Goal: Task Accomplishment & Management: Use online tool/utility

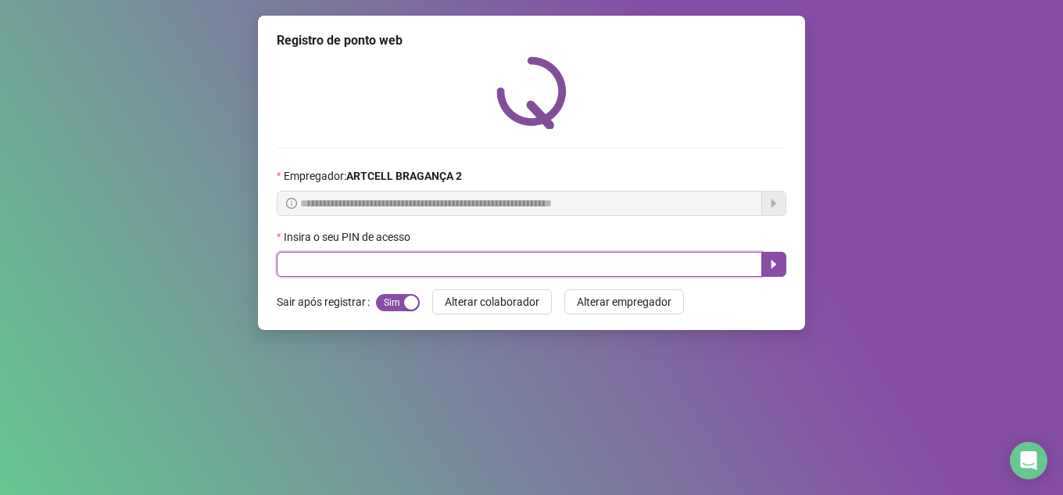
click at [418, 255] on input "text" at bounding box center [519, 264] width 485 height 25
type input "*****"
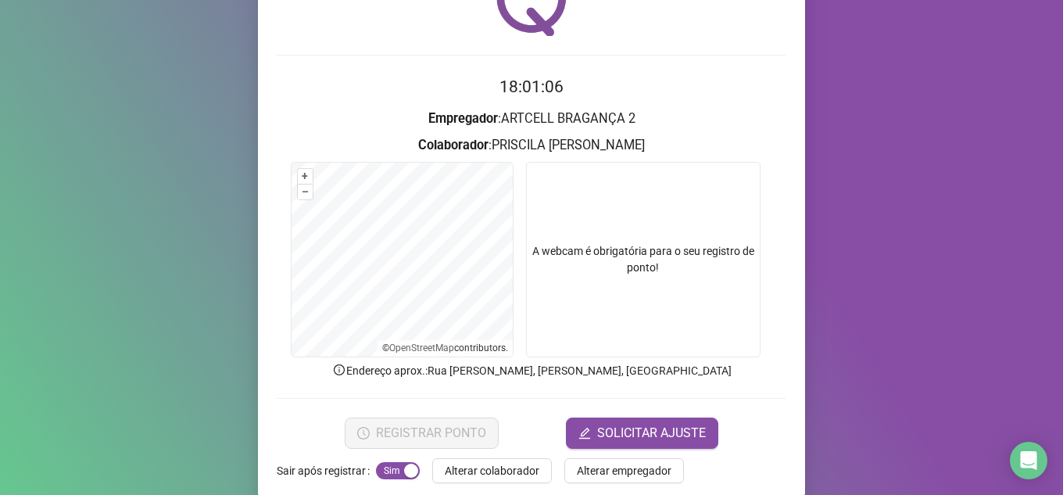
scroll to position [116, 0]
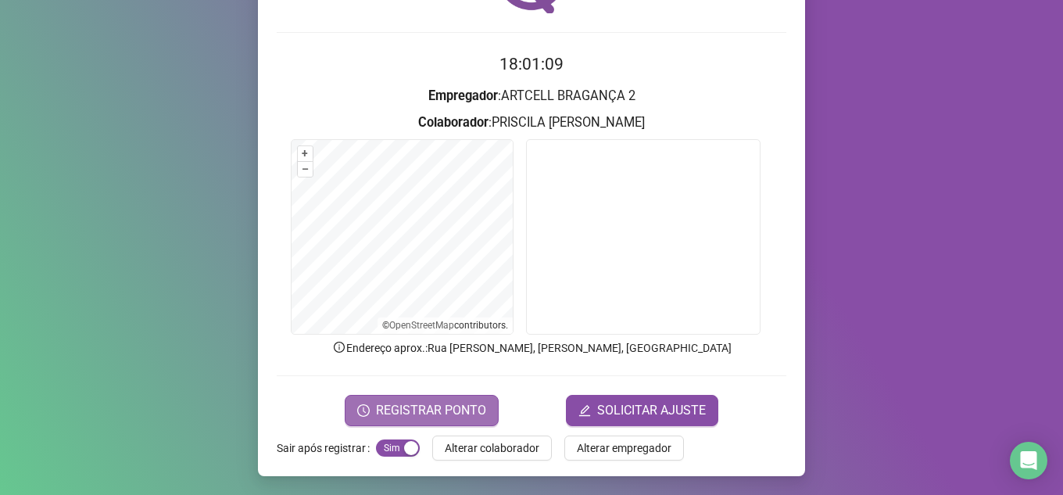
click at [408, 413] on span "REGISTRAR PONTO" at bounding box center [431, 410] width 110 height 19
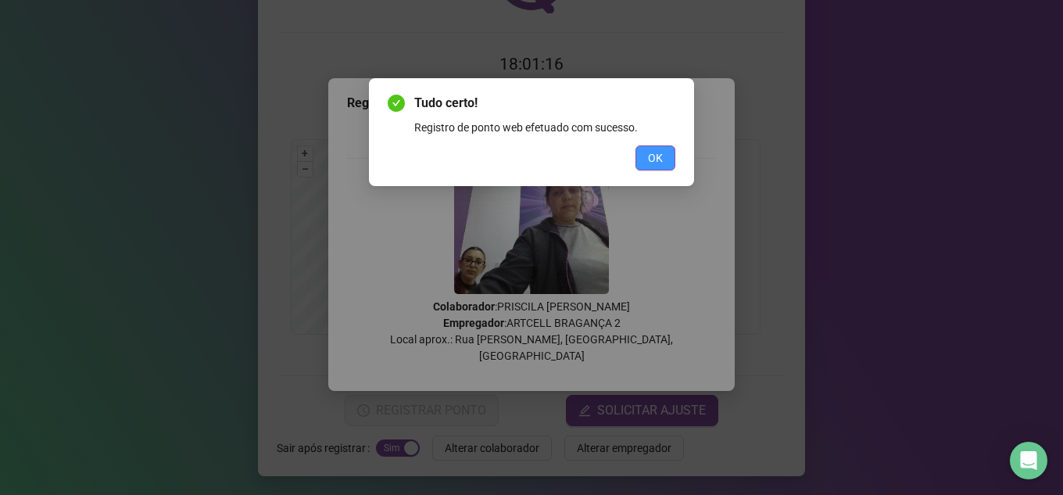
click at [656, 162] on span "OK" at bounding box center [655, 157] width 15 height 17
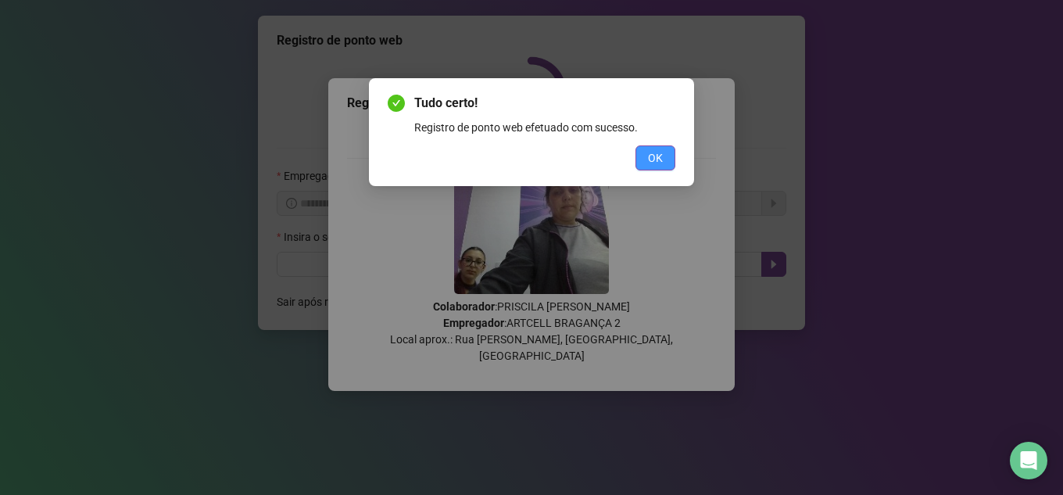
scroll to position [0, 0]
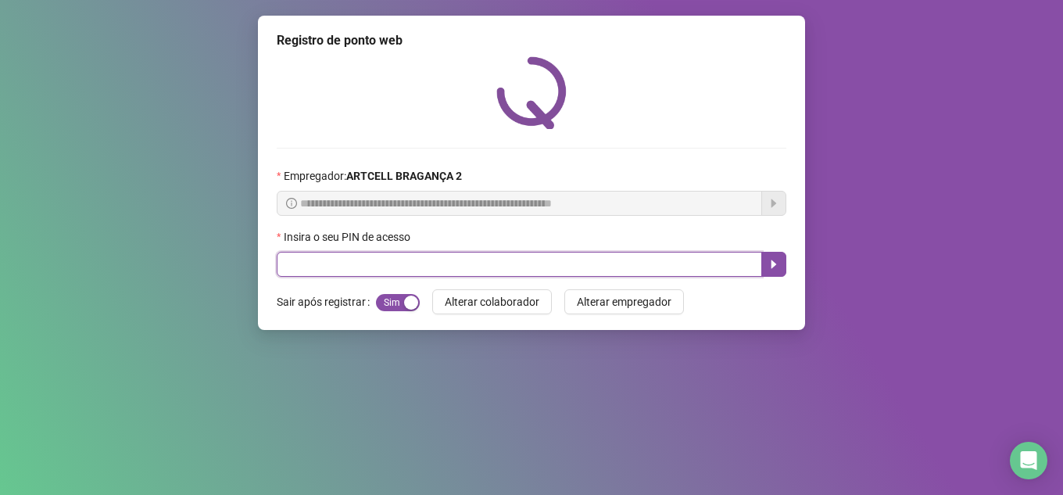
click at [331, 262] on input "text" at bounding box center [519, 264] width 485 height 25
type input "*****"
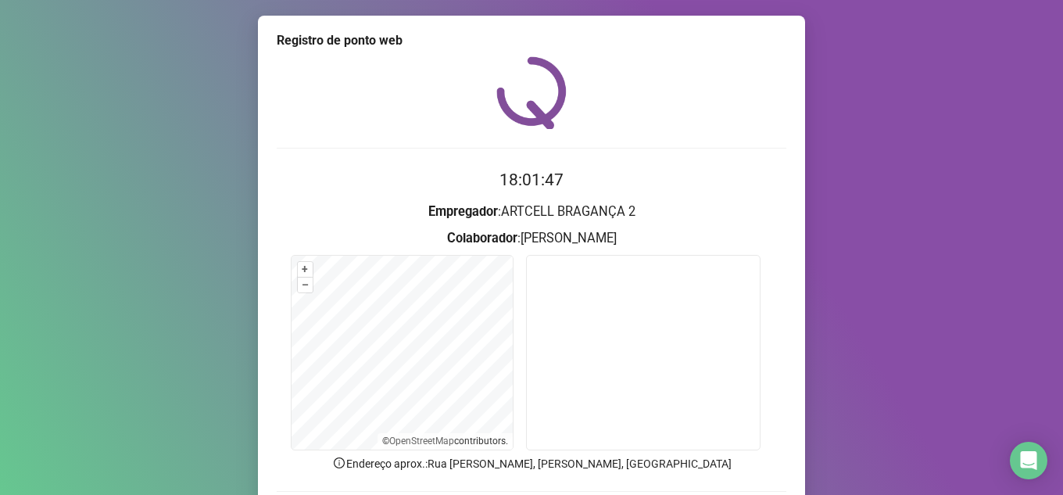
scroll to position [115, 0]
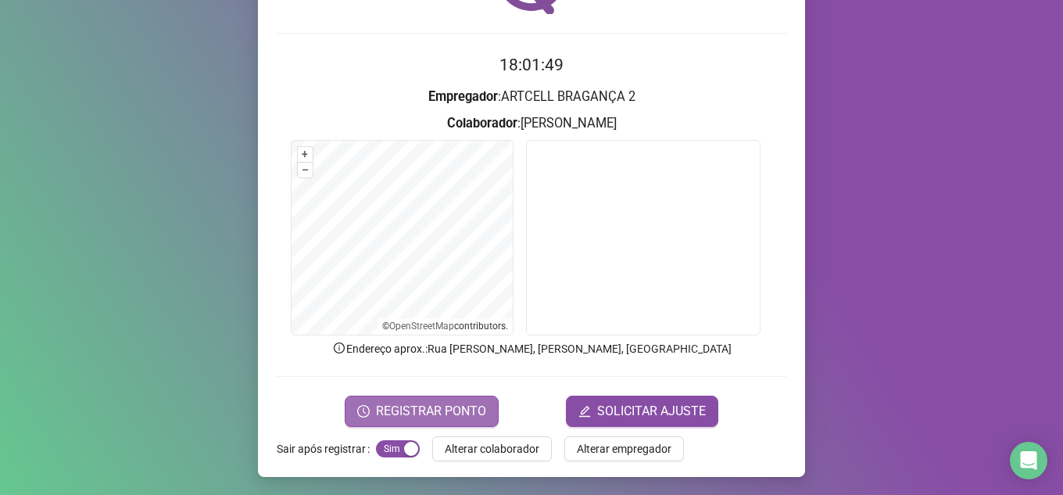
click at [425, 414] on span "REGISTRAR PONTO" at bounding box center [431, 411] width 110 height 19
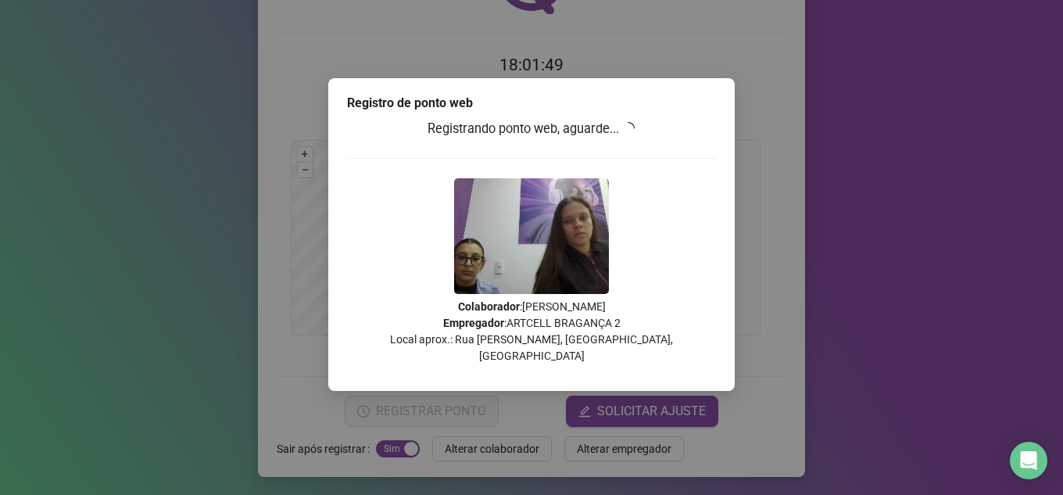
click at [818, 189] on div "Tudo certo! Registro de ponto web efetuado com sucesso. OK" at bounding box center [531, 247] width 1063 height 495
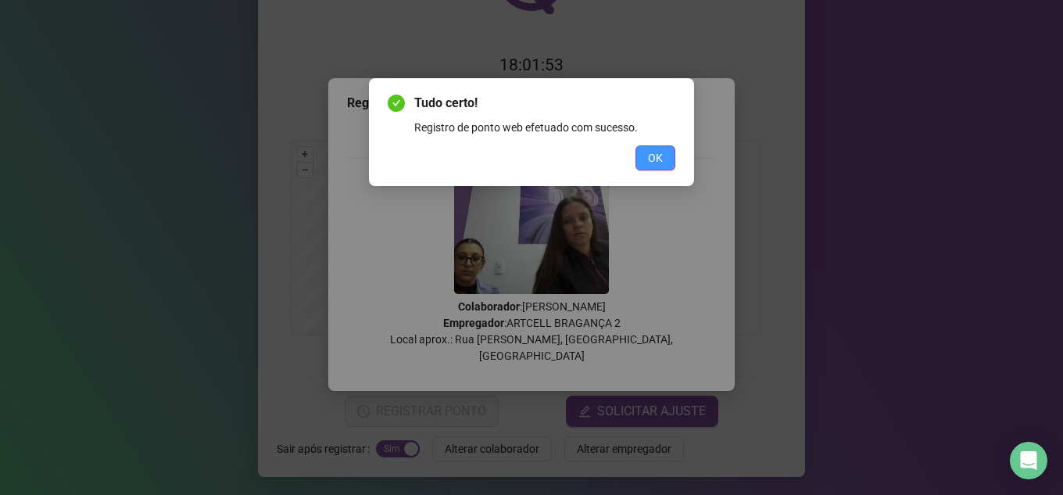
click at [642, 148] on button "OK" at bounding box center [655, 157] width 40 height 25
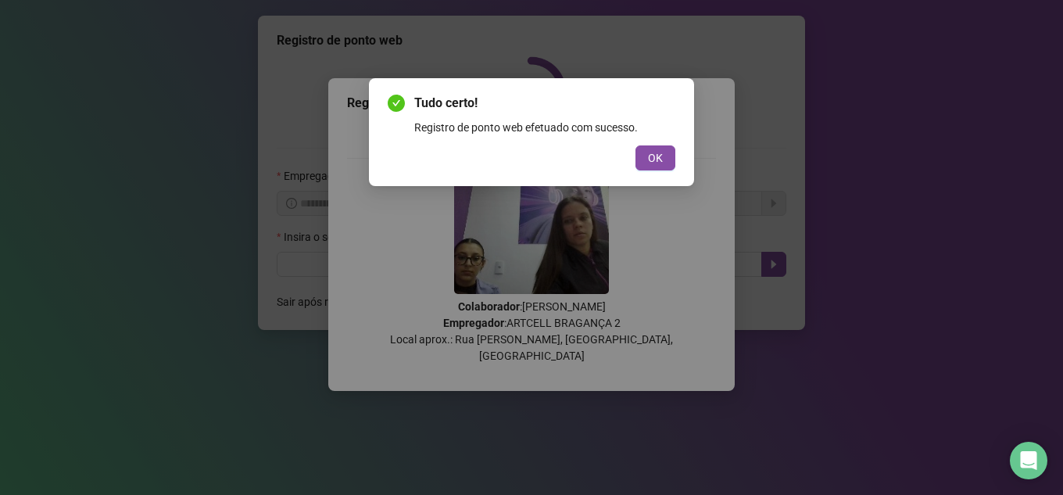
scroll to position [0, 0]
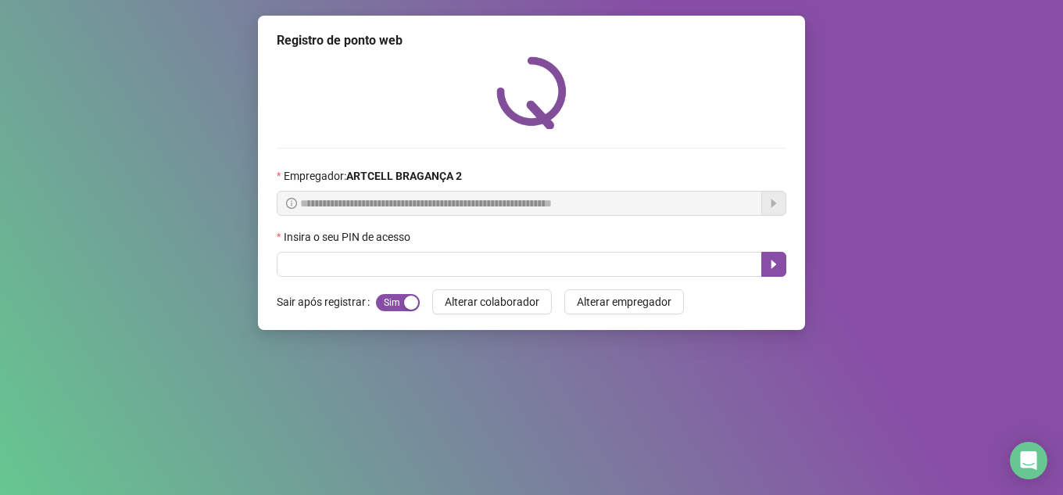
click at [949, 188] on div "**********" at bounding box center [531, 247] width 1063 height 495
click at [464, 241] on div "Insira o seu PIN de acesso" at bounding box center [531, 239] width 509 height 23
click at [455, 265] on input "text" at bounding box center [519, 264] width 485 height 25
type input "*****"
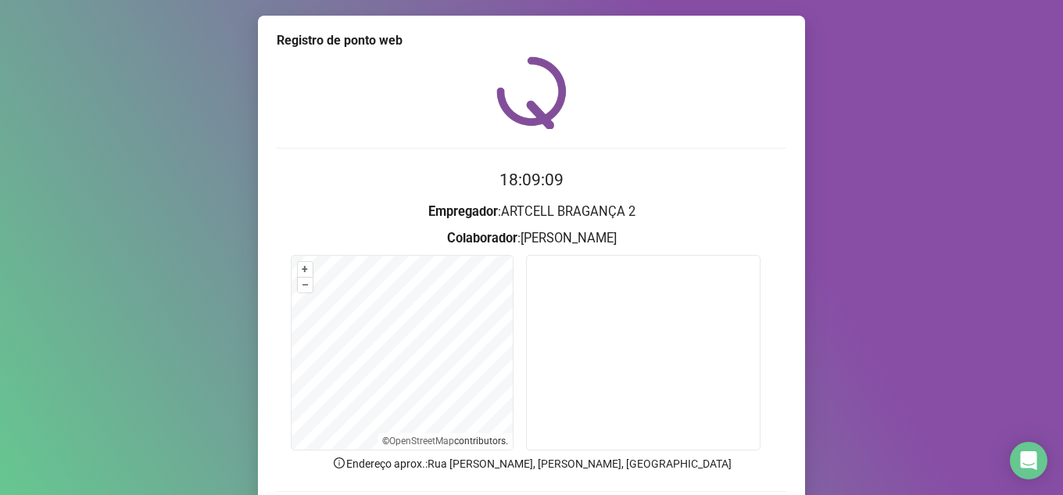
scroll to position [116, 0]
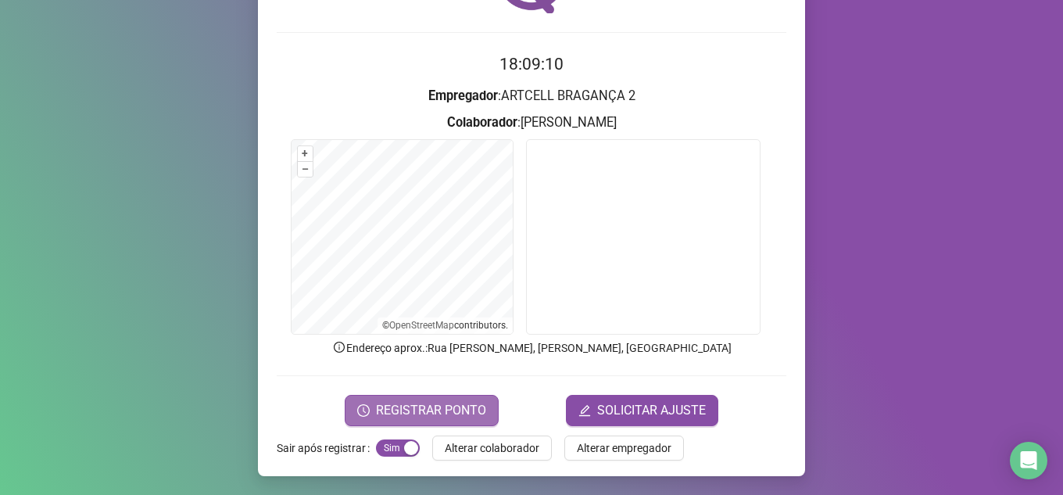
click at [412, 410] on span "REGISTRAR PONTO" at bounding box center [431, 410] width 110 height 19
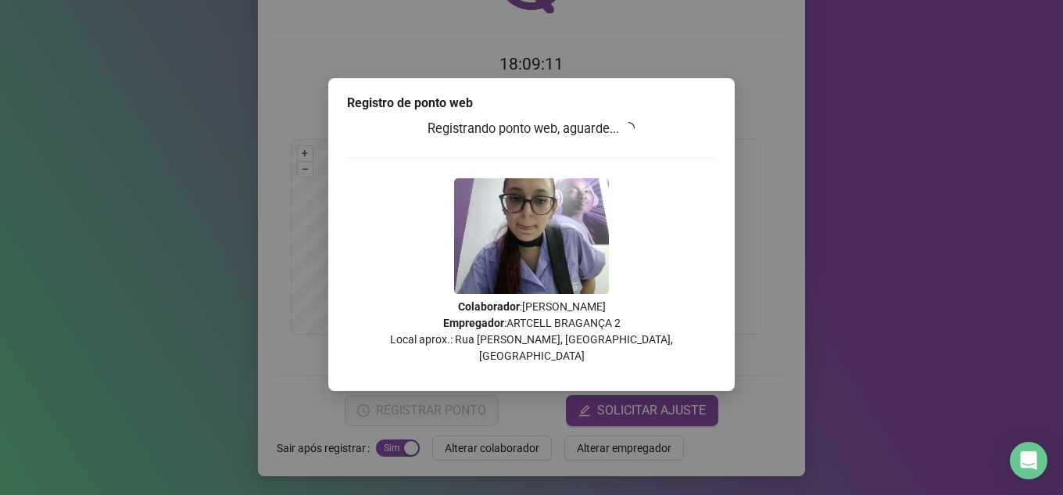
click at [208, 395] on div "Tudo certo! Registro de ponto web efetuado com sucesso. OK" at bounding box center [531, 247] width 1063 height 495
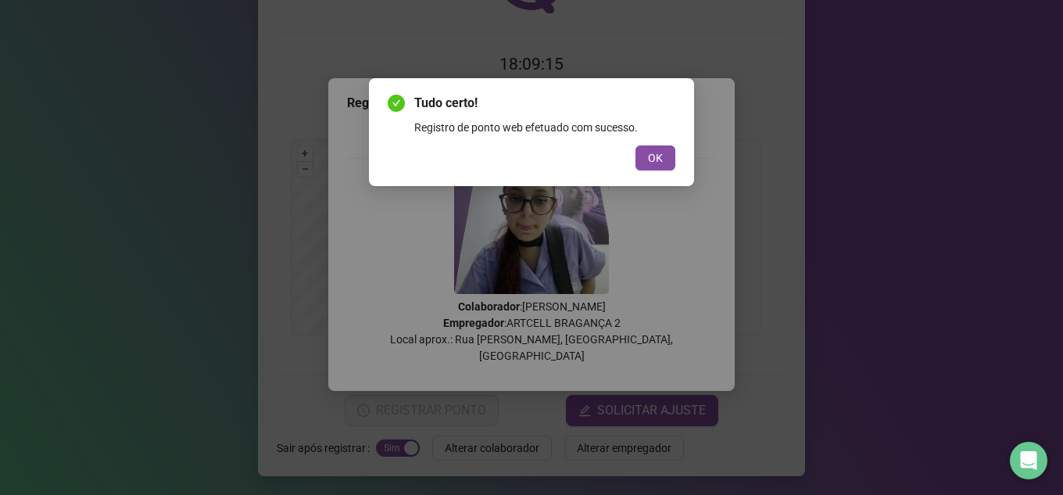
click at [664, 171] on div "Tudo certo! Registro de ponto web efetuado com sucesso. OK" at bounding box center [531, 132] width 325 height 108
click at [661, 164] on span "OK" at bounding box center [655, 157] width 15 height 17
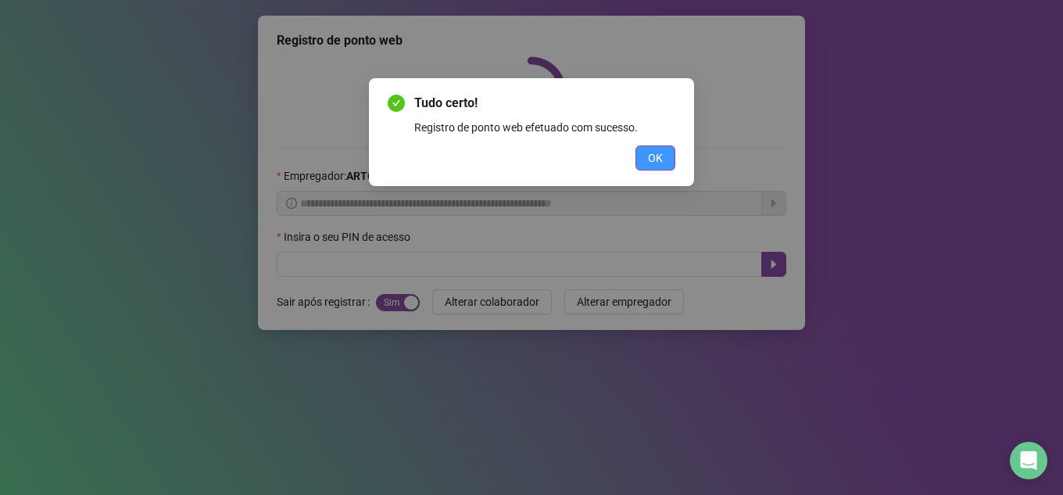
scroll to position [0, 0]
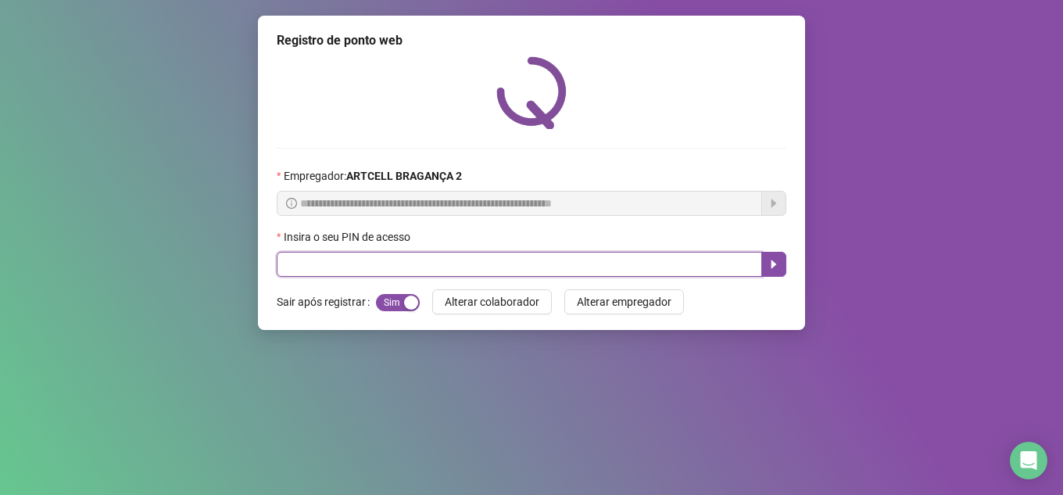
click at [560, 260] on input "text" at bounding box center [519, 264] width 485 height 25
type input "*****"
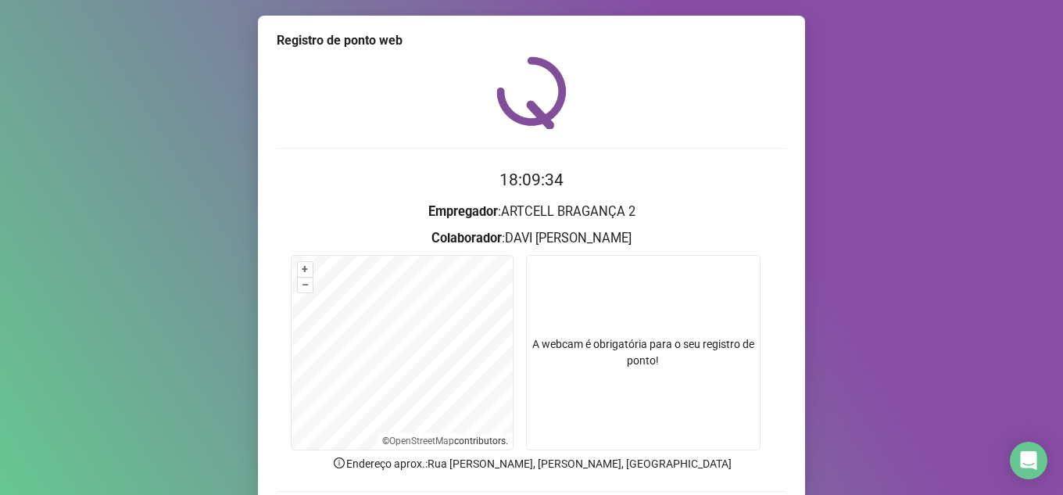
scroll to position [116, 0]
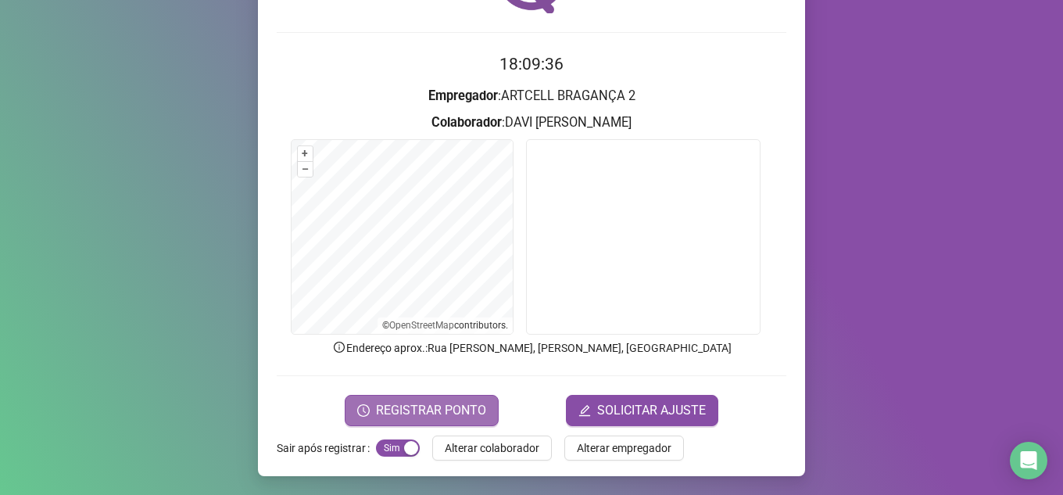
drag, startPoint x: 1049, startPoint y: 284, endPoint x: 403, endPoint y: 409, distance: 657.2
click at [403, 409] on span "REGISTRAR PONTO" at bounding box center [431, 410] width 110 height 19
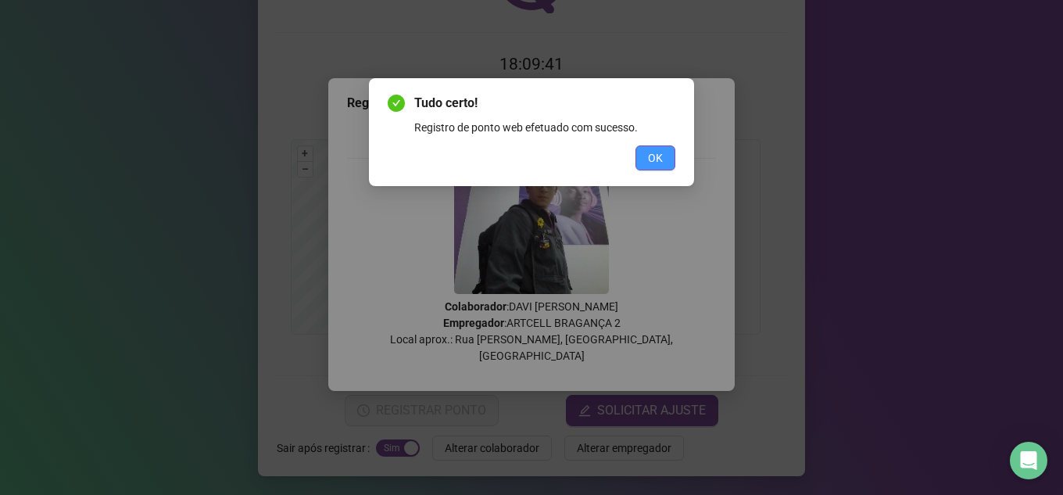
click at [663, 152] on button "OK" at bounding box center [655, 157] width 40 height 25
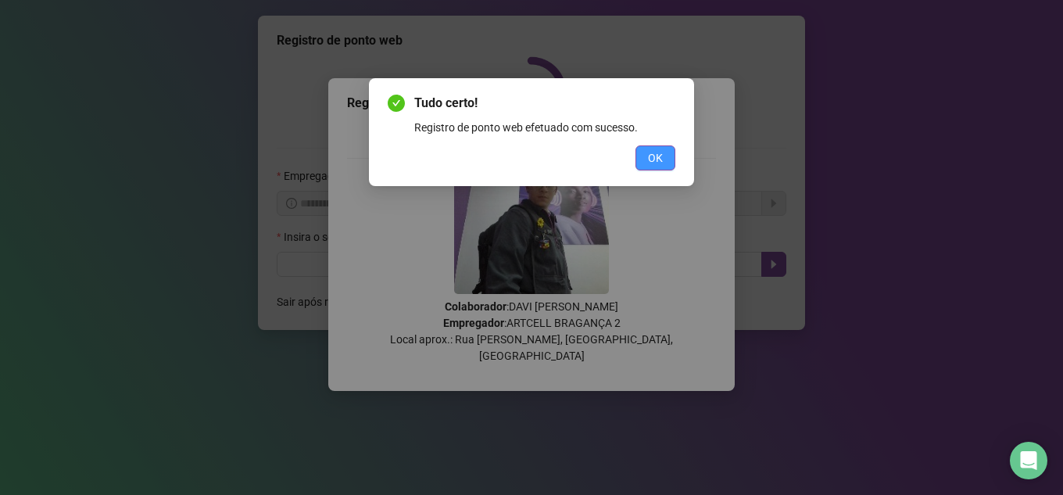
scroll to position [0, 0]
